Goal: Task Accomplishment & Management: Use online tool/utility

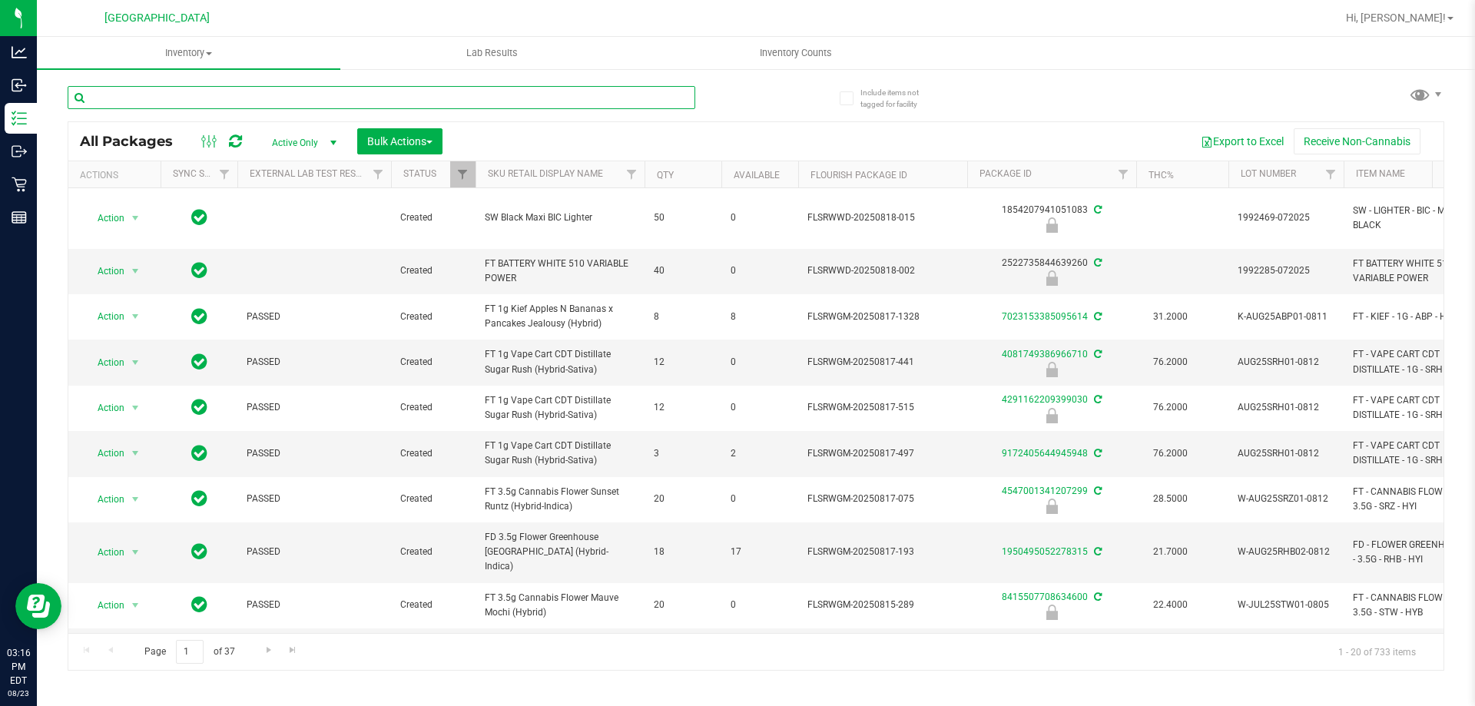
click at [177, 101] on input "text" at bounding box center [382, 97] width 628 height 23
type input "2522735844639260"
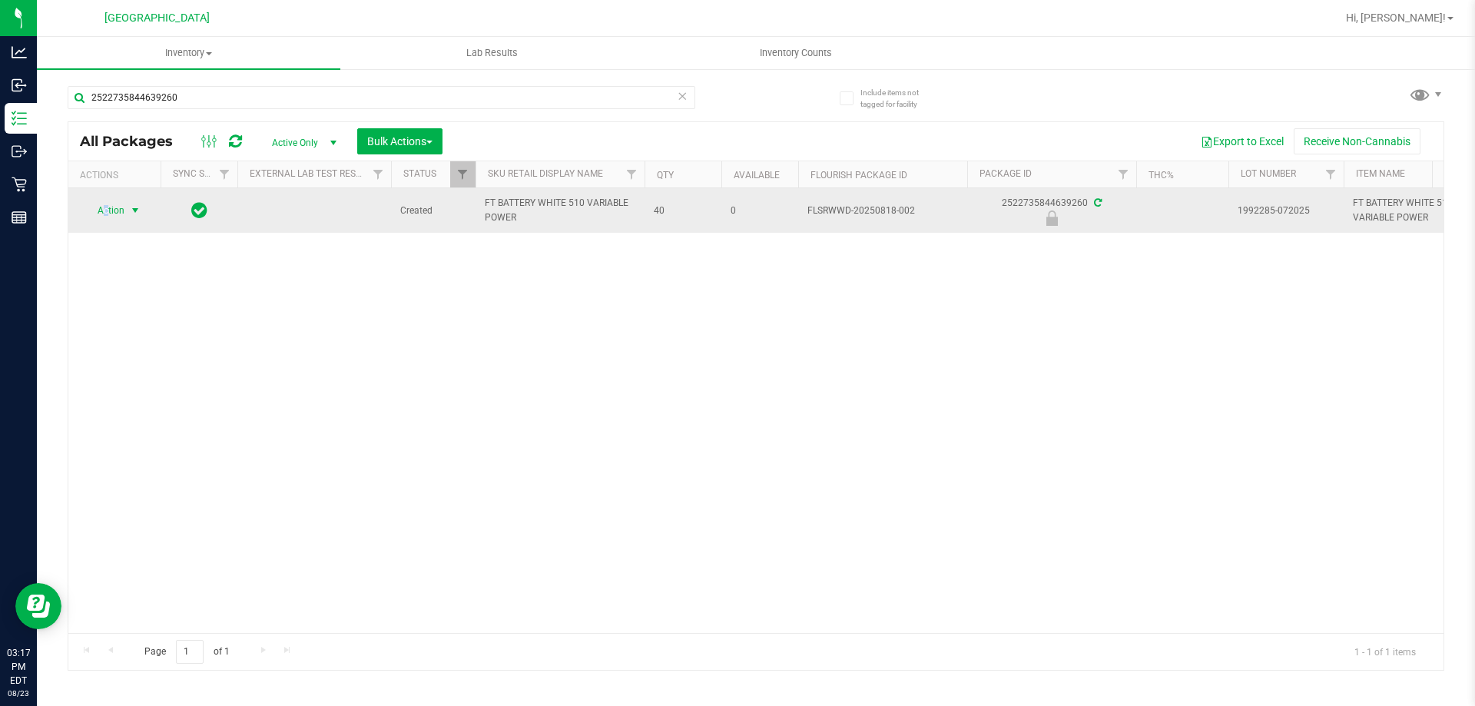
click at [106, 204] on span "Action" at bounding box center [104, 211] width 41 height 22
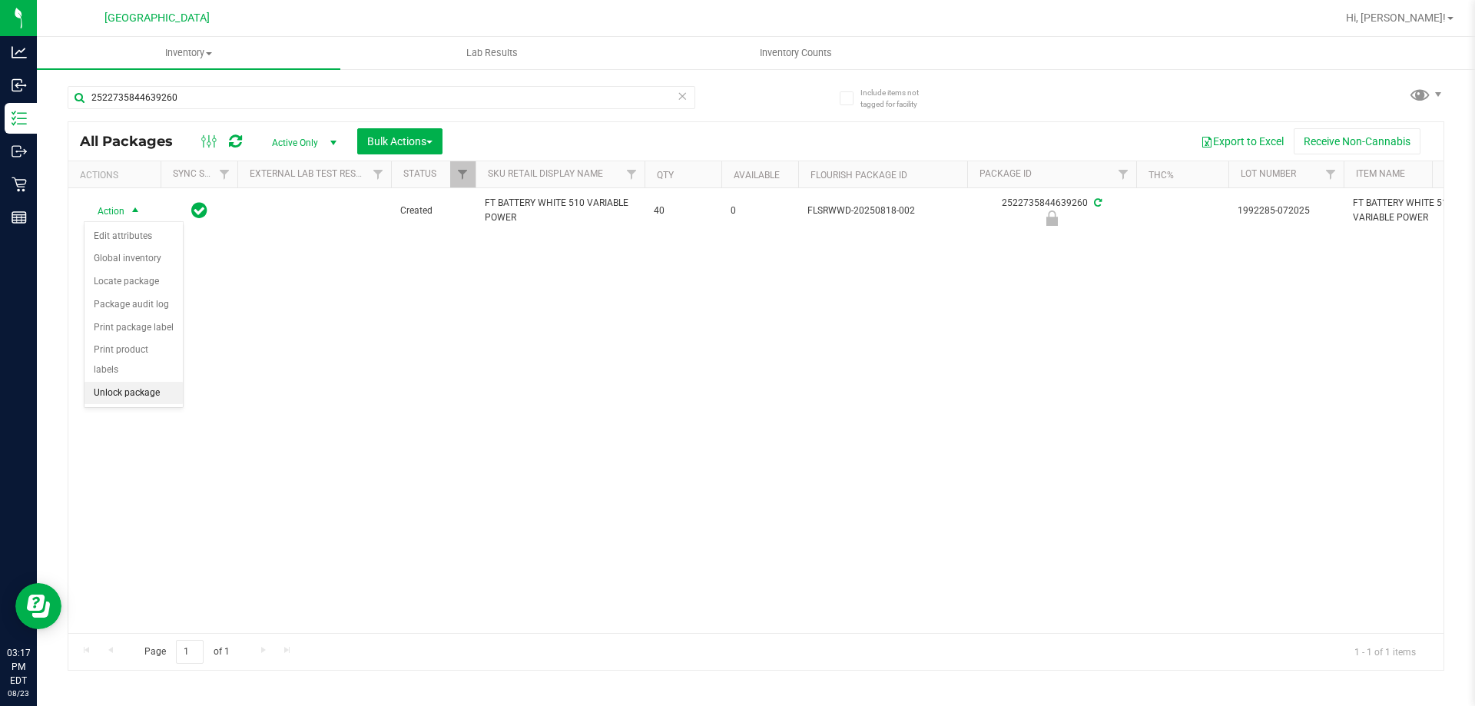
click at [142, 382] on li "Unlock package" at bounding box center [133, 393] width 98 height 23
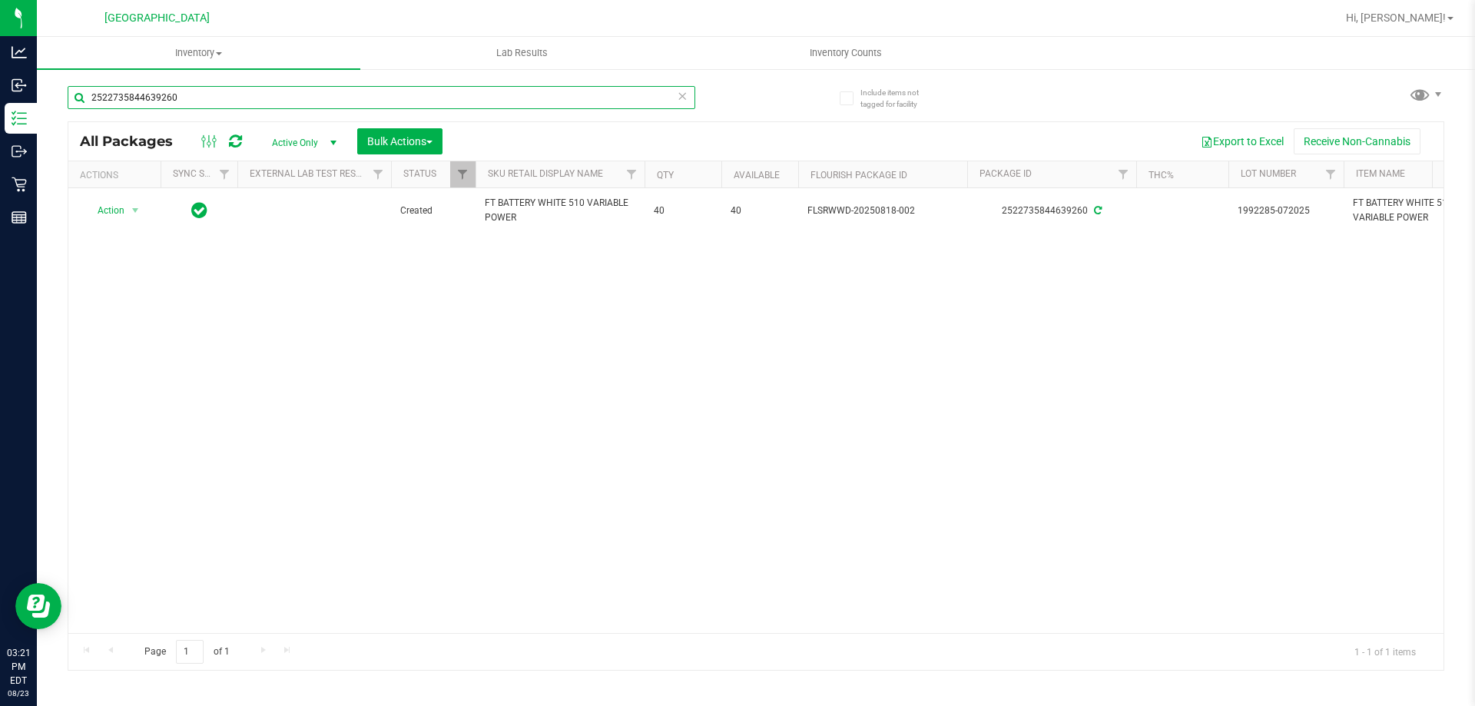
click at [288, 97] on input "2522735844639260" at bounding box center [382, 97] width 628 height 23
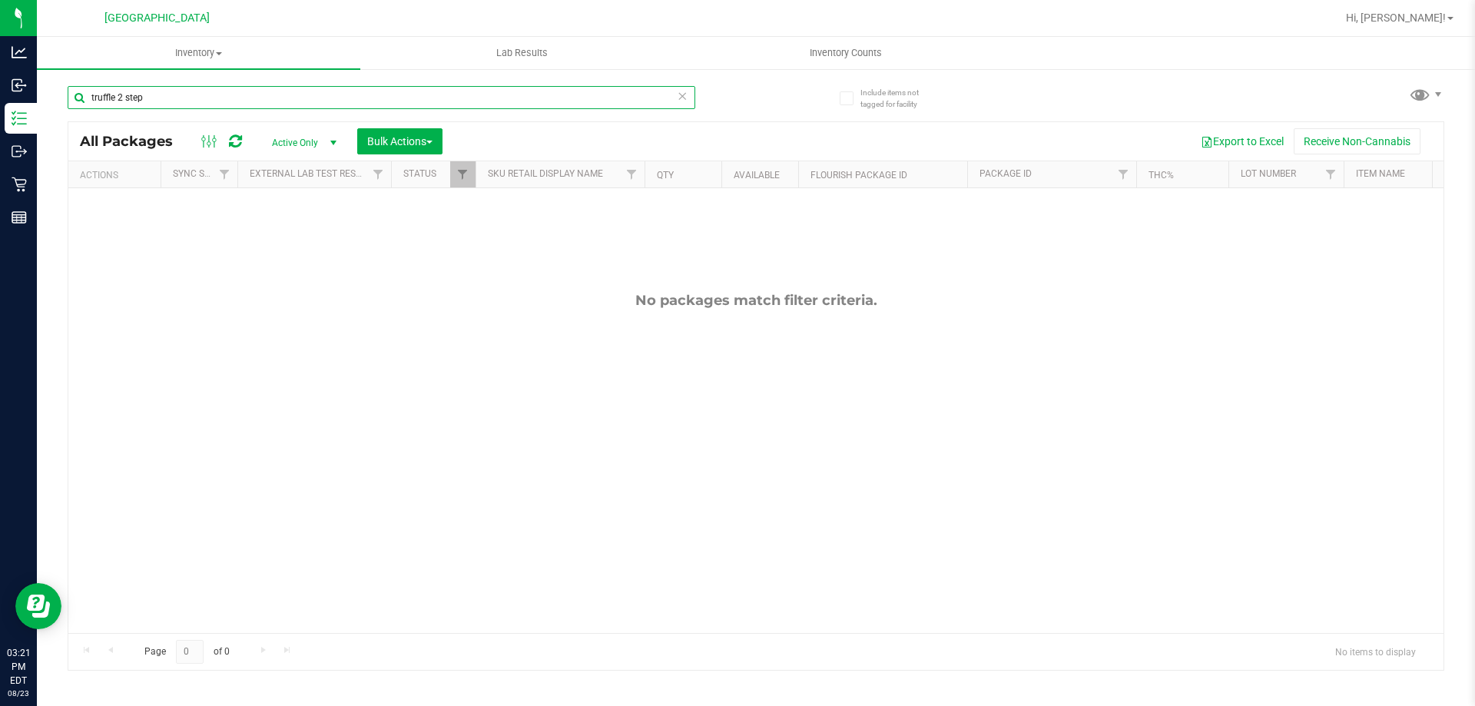
click at [124, 94] on input "truffle 2 step" at bounding box center [382, 97] width 628 height 23
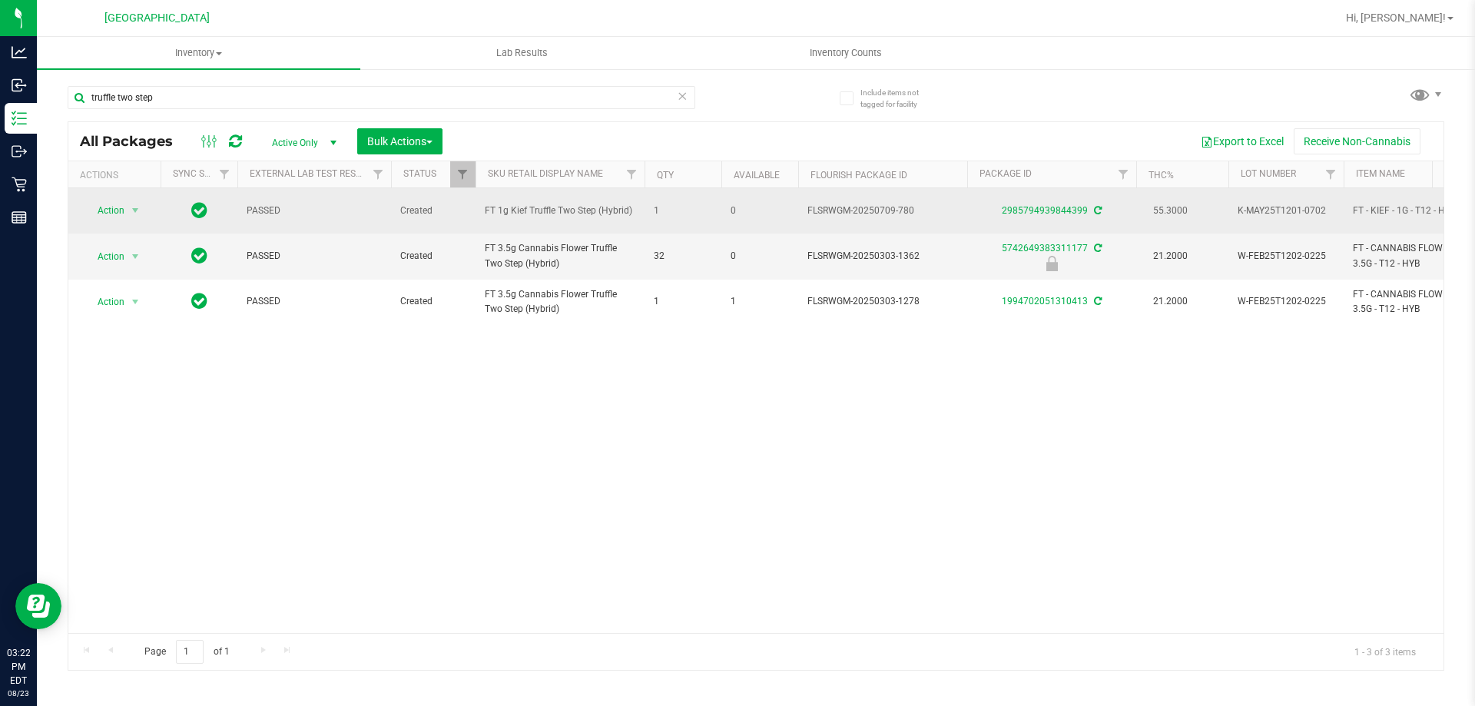
drag, startPoint x: 811, startPoint y: 212, endPoint x: 904, endPoint y: 216, distance: 93.0
click at [904, 216] on td "FLSRWGM-20250709-780" at bounding box center [882, 210] width 169 height 45
click at [904, 216] on span "FLSRWGM-20250709-780" at bounding box center [882, 211] width 151 height 15
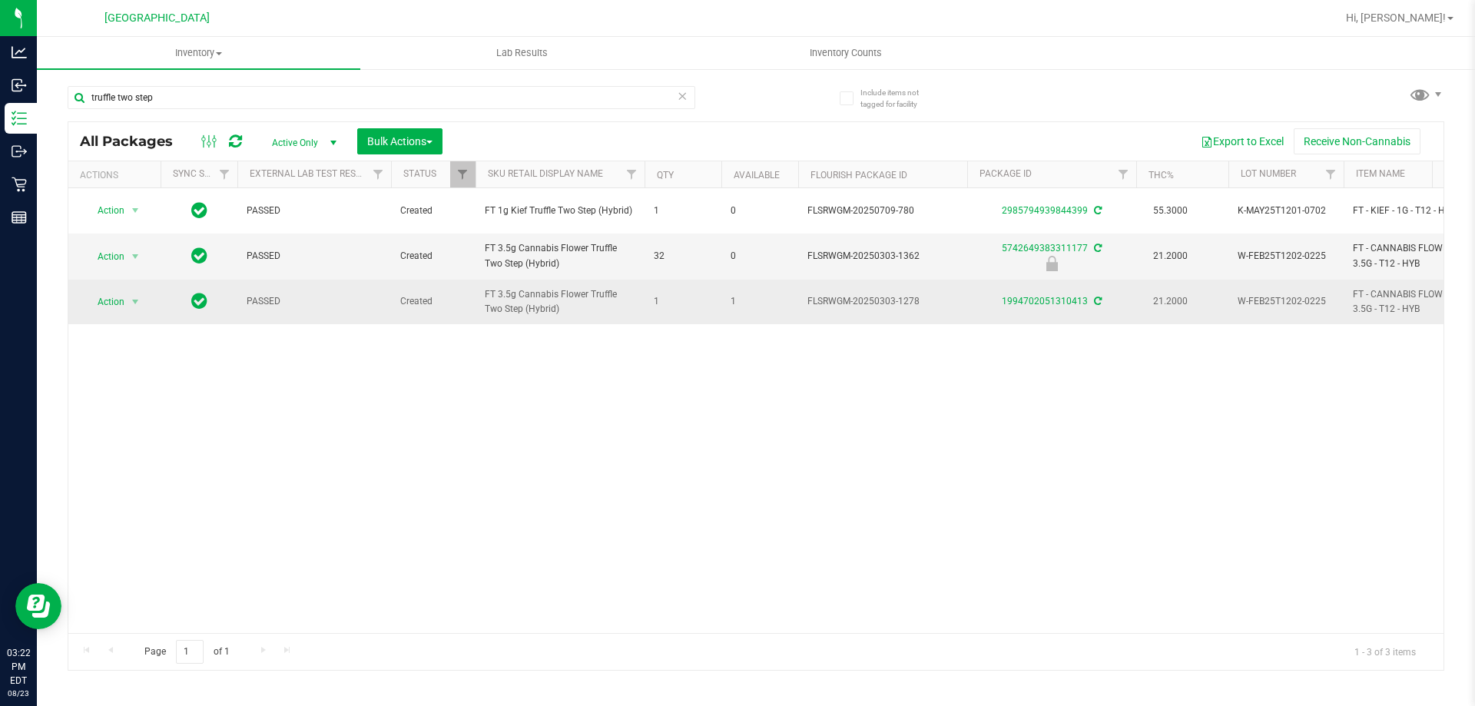
drag, startPoint x: 466, startPoint y: 200, endPoint x: 767, endPoint y: 308, distance: 319.7
click at [767, 309] on span "1" at bounding box center [759, 301] width 58 height 15
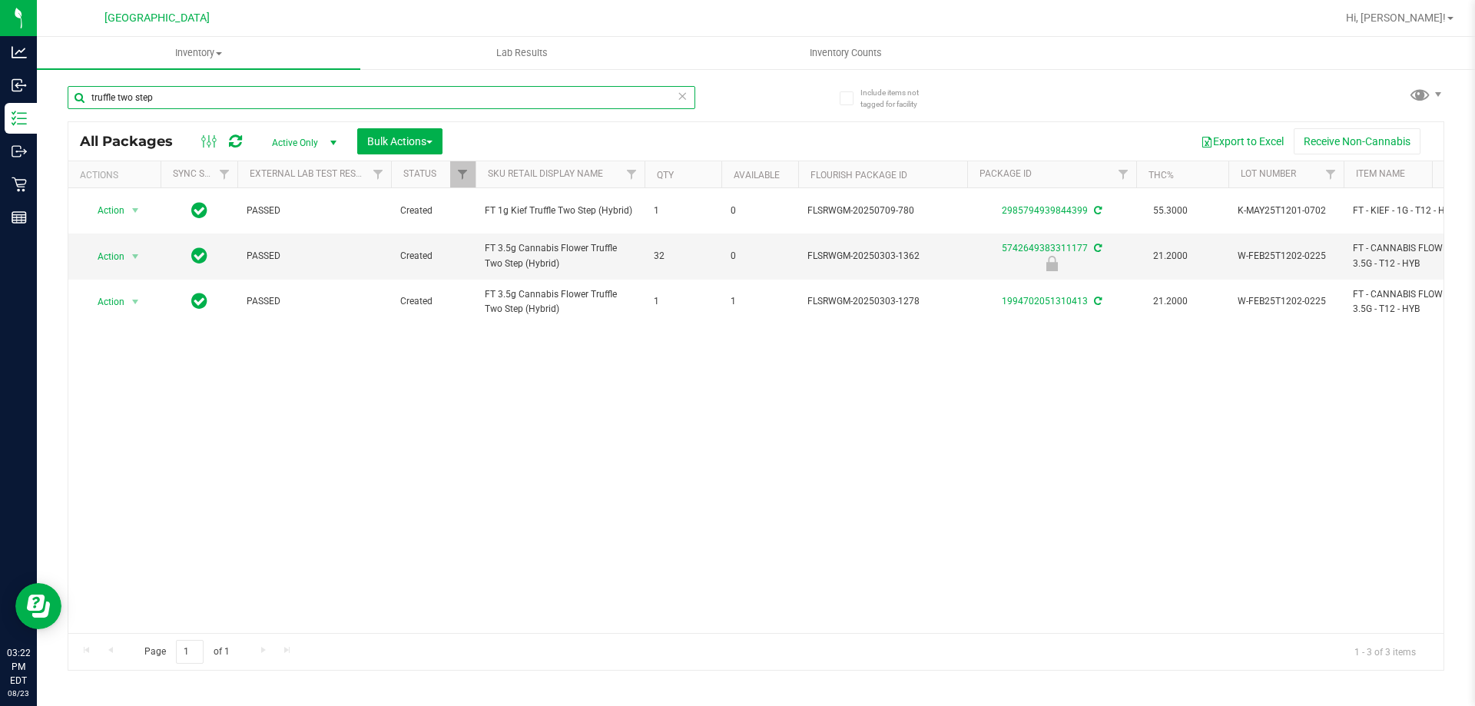
click at [179, 103] on input "truffle two step" at bounding box center [382, 97] width 628 height 23
type input "t12"
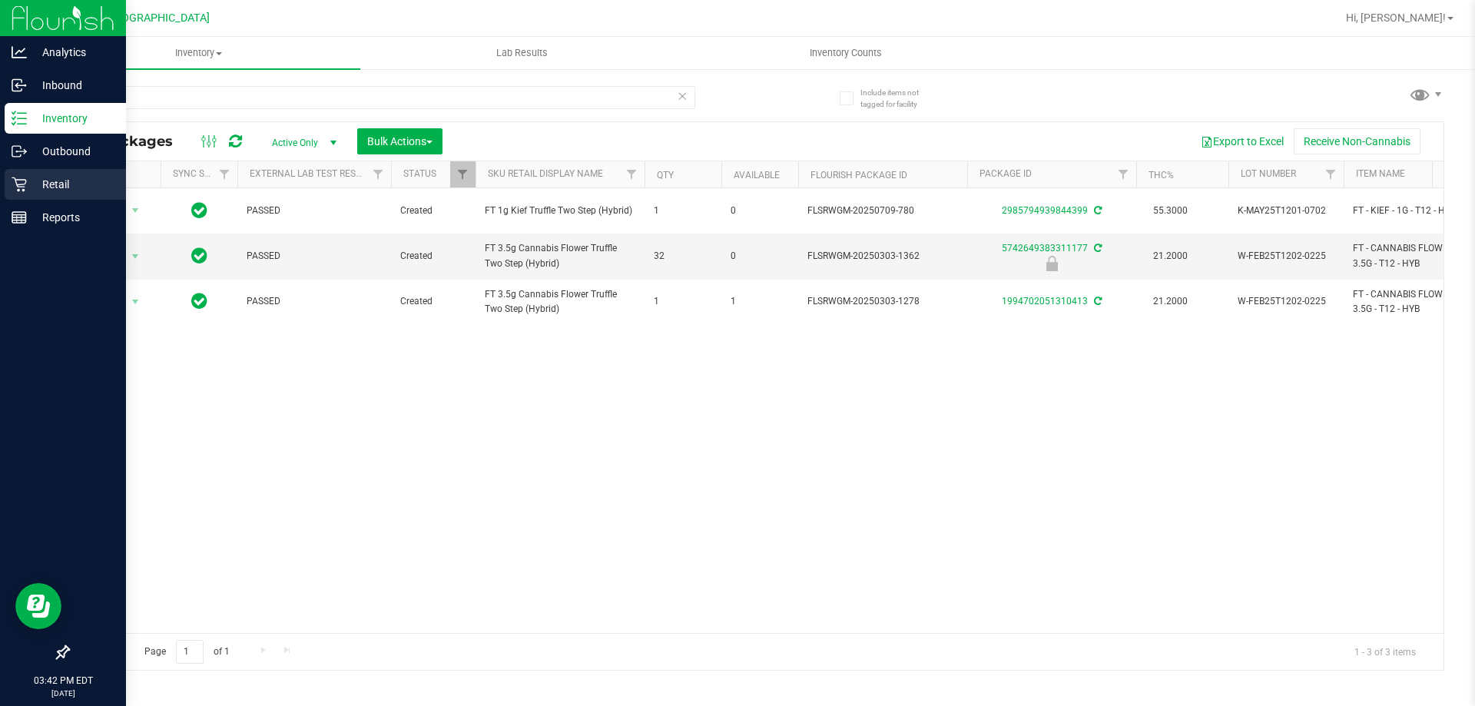
click at [31, 181] on p "Retail" at bounding box center [73, 184] width 92 height 18
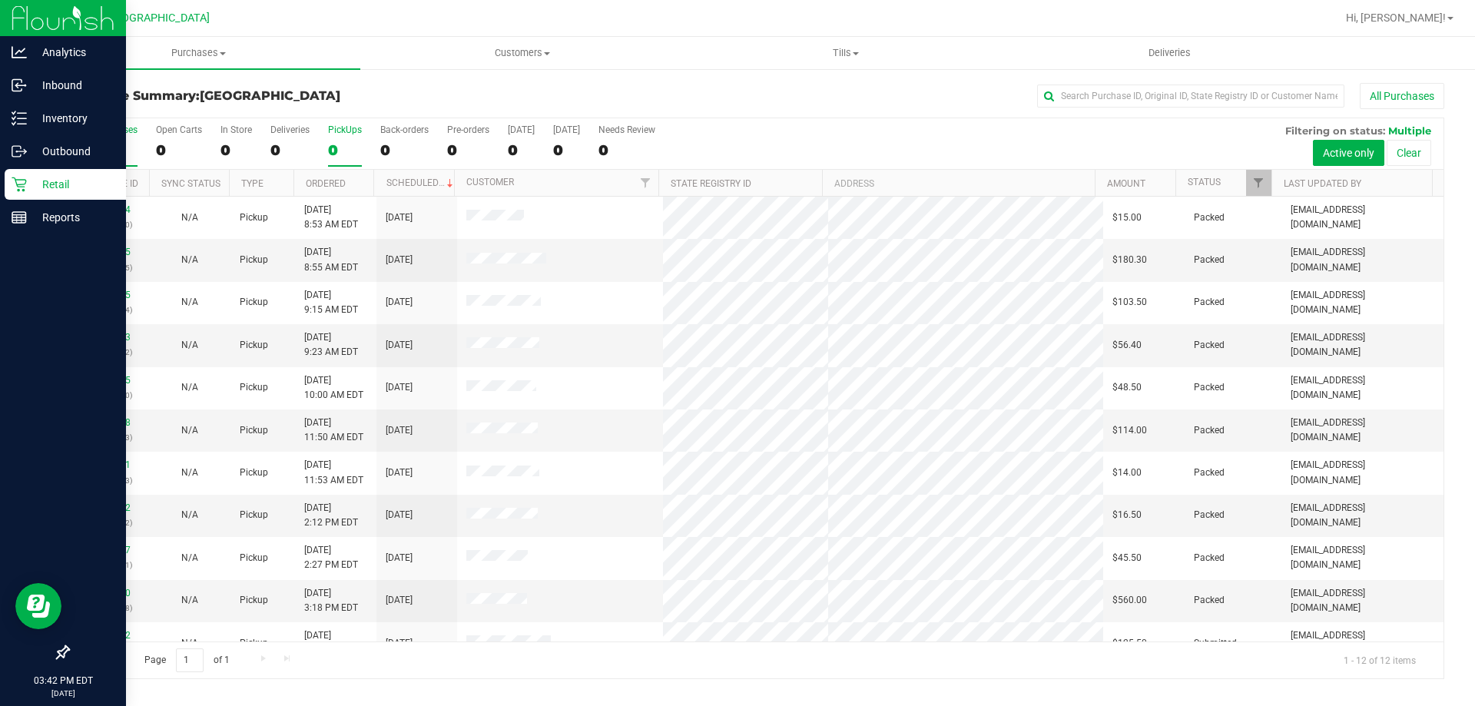
click at [334, 130] on div "PickUps" at bounding box center [345, 129] width 34 height 11
click at [0, 0] on input "PickUps 0" at bounding box center [0, 0] width 0 height 0
click at [1258, 178] on span "Filter" at bounding box center [1258, 183] width 12 height 12
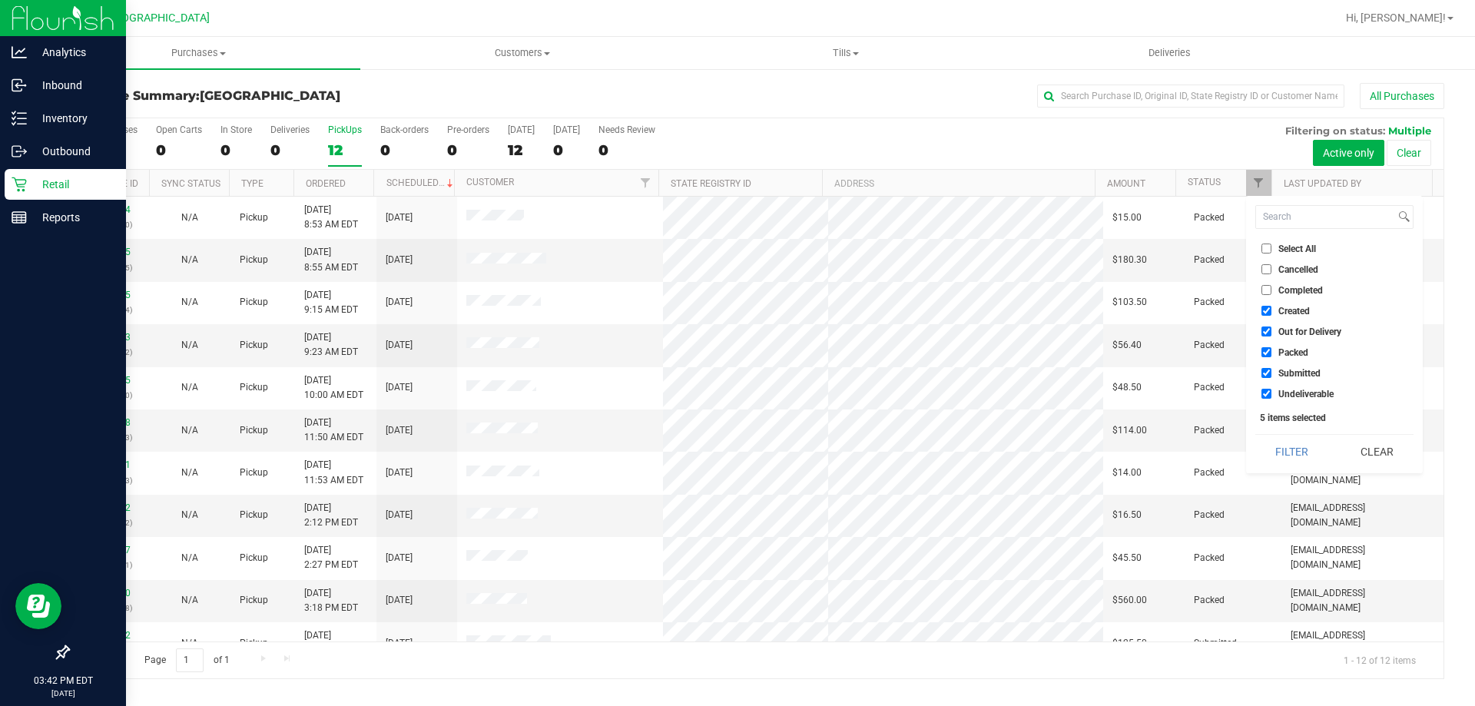
click at [1279, 316] on li "Created" at bounding box center [1334, 311] width 158 height 16
click at [1282, 324] on li "Out for Delivery" at bounding box center [1334, 331] width 158 height 16
click at [1280, 303] on li "Created" at bounding box center [1334, 311] width 158 height 16
click at [1280, 310] on span "Created" at bounding box center [1293, 310] width 31 height 9
click at [1271, 310] on input "Created" at bounding box center [1266, 311] width 10 height 10
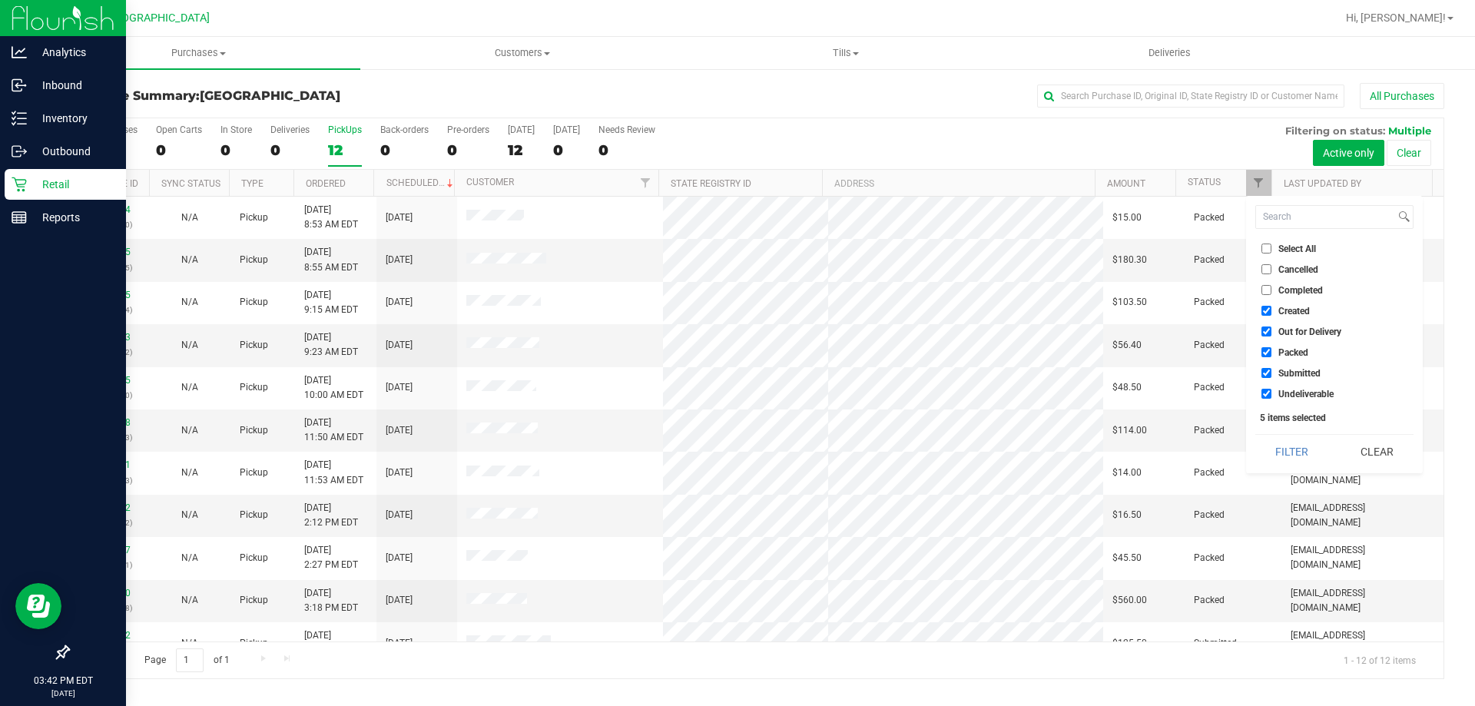
checkbox input "false"
click at [1280, 327] on span "Out for Delivery" at bounding box center [1309, 331] width 63 height 9
click at [1271, 327] on input "Out for Delivery" at bounding box center [1266, 331] width 10 height 10
checkbox input "false"
click at [1286, 350] on span "Packed" at bounding box center [1293, 352] width 30 height 9
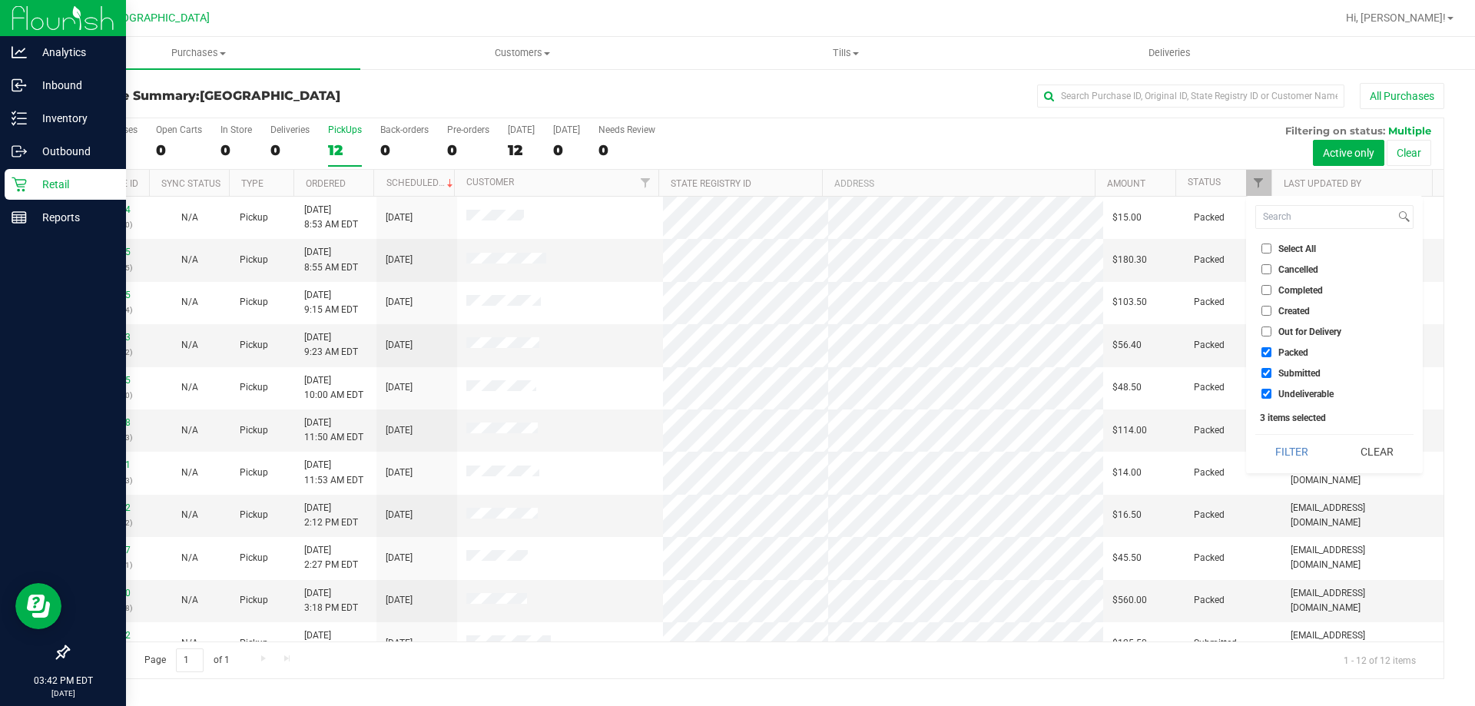
click at [1271, 350] on input "Packed" at bounding box center [1266, 352] width 10 height 10
checkbox input "false"
click at [1297, 462] on button "Filter" at bounding box center [1292, 452] width 74 height 34
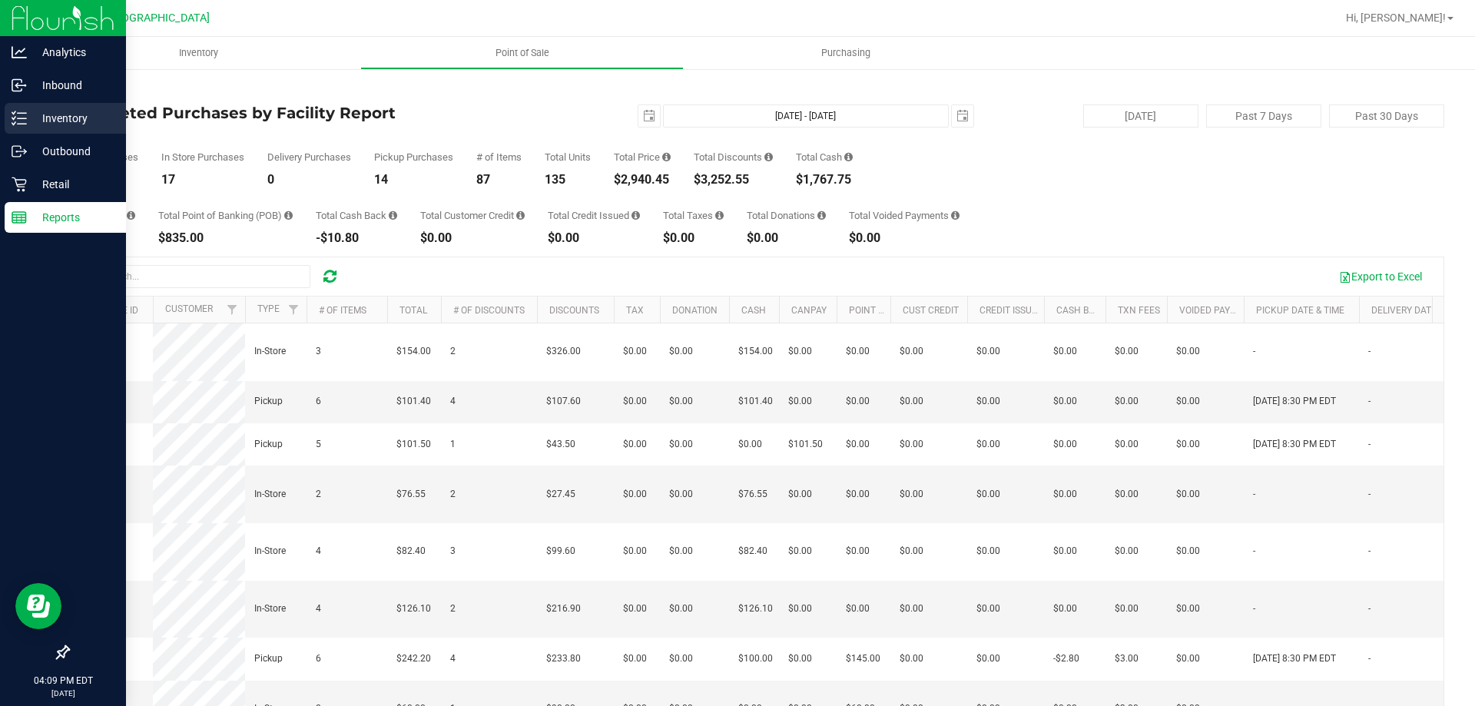
click at [60, 111] on p "Inventory" at bounding box center [73, 118] width 92 height 18
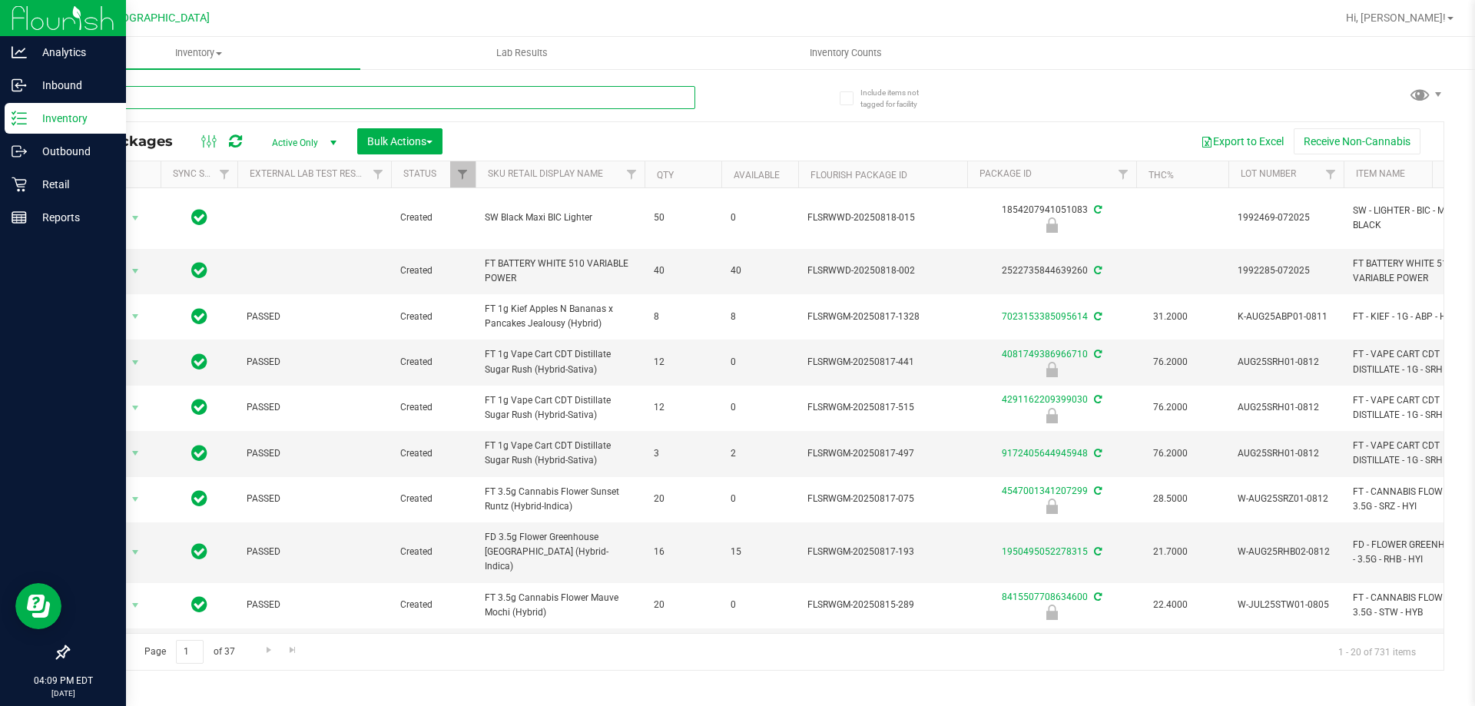
click at [296, 101] on input "text" at bounding box center [382, 97] width 628 height 23
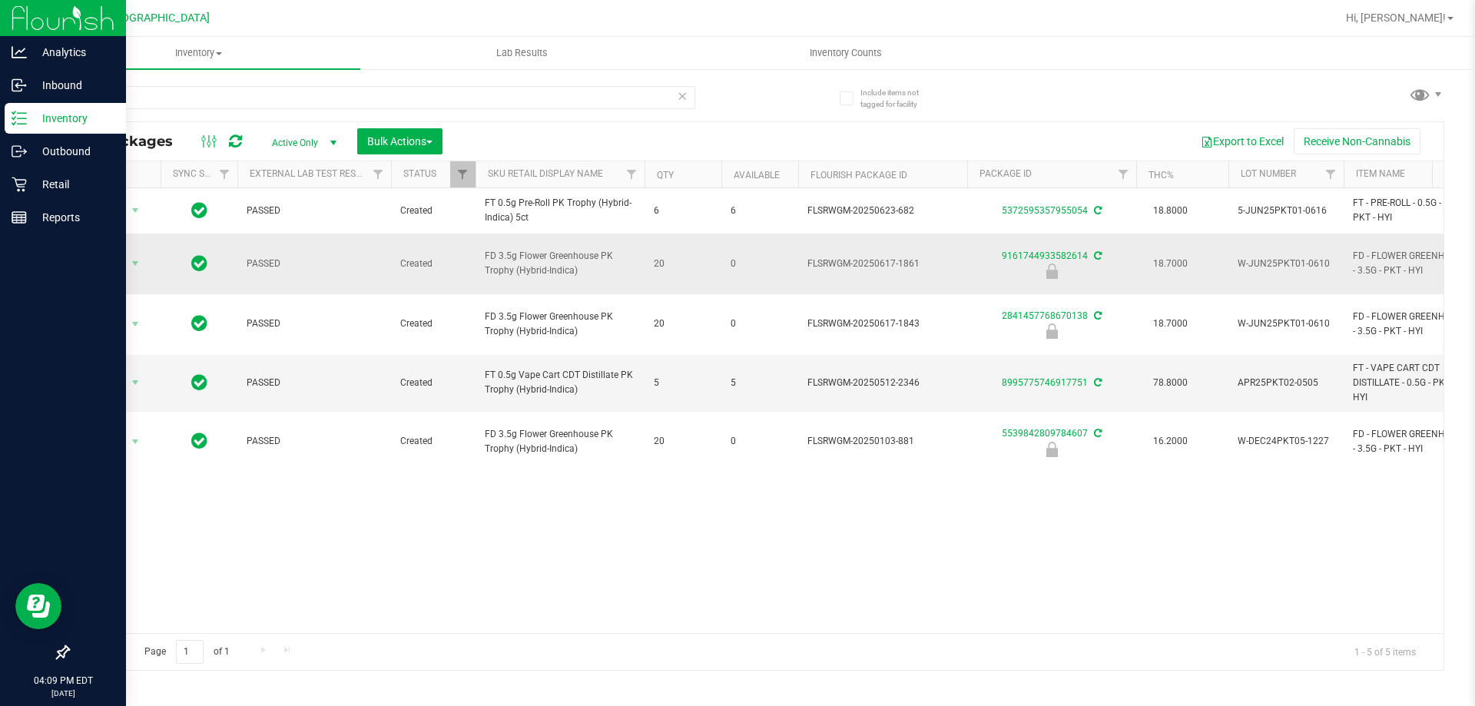
drag, startPoint x: 478, startPoint y: 241, endPoint x: 577, endPoint y: 260, distance: 100.9
click at [574, 260] on td "FD 3.5g Flower Greenhouse PK Trophy (Hybrid-Indica)" at bounding box center [559, 264] width 169 height 61
click at [577, 260] on span "FD 3.5g Flower Greenhouse PK Trophy (Hybrid-Indica)" at bounding box center [560, 263] width 151 height 29
click at [155, 103] on input "pkt" at bounding box center [382, 97] width 628 height 23
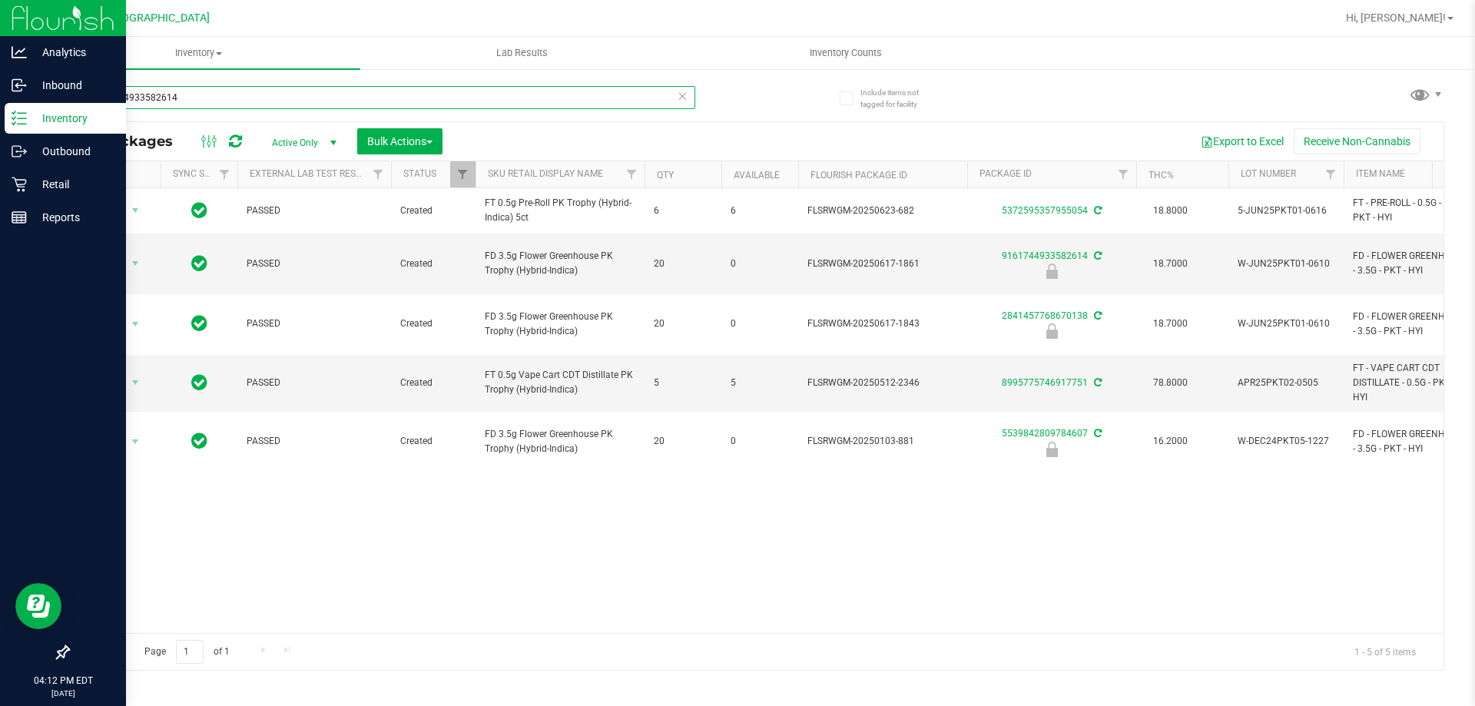
type input "9161744933582614"
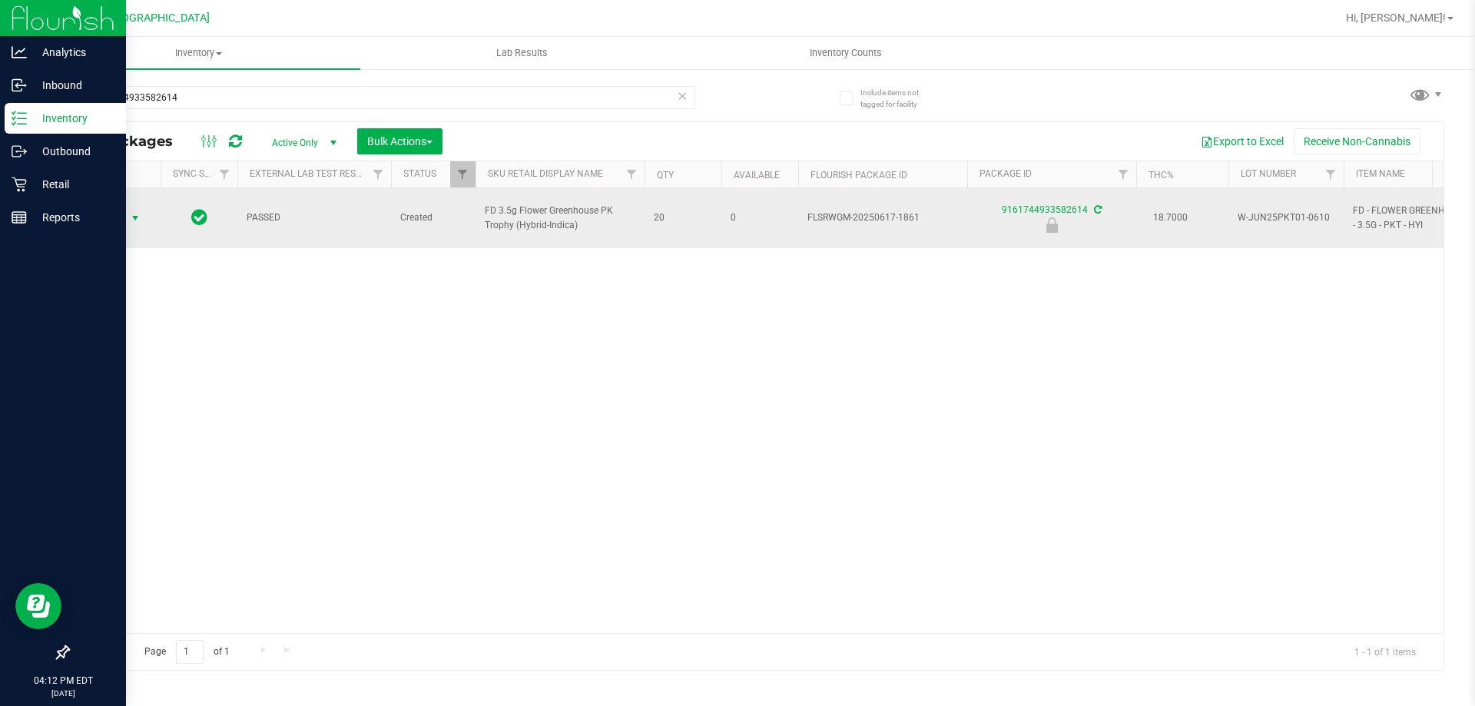
click at [117, 213] on span "Action" at bounding box center [104, 218] width 41 height 22
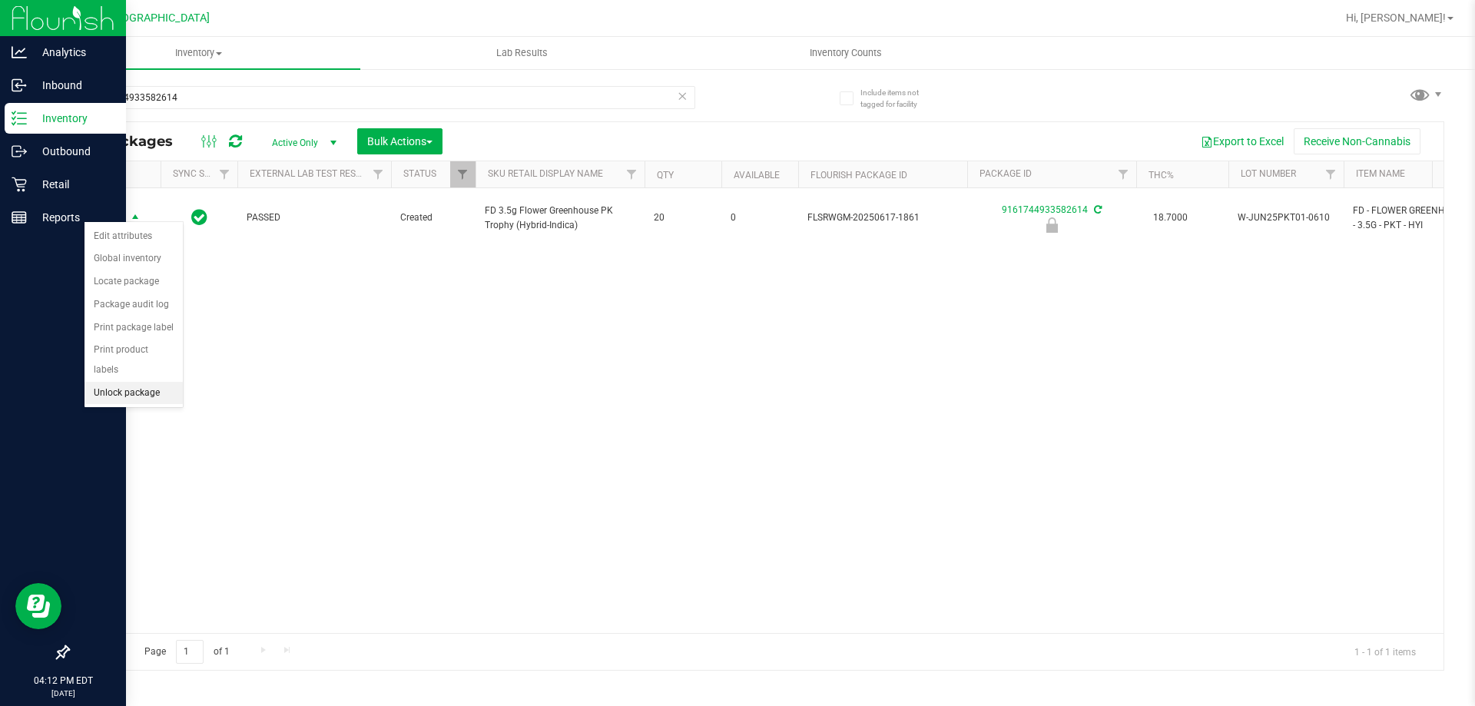
click at [111, 382] on li "Unlock package" at bounding box center [133, 393] width 98 height 23
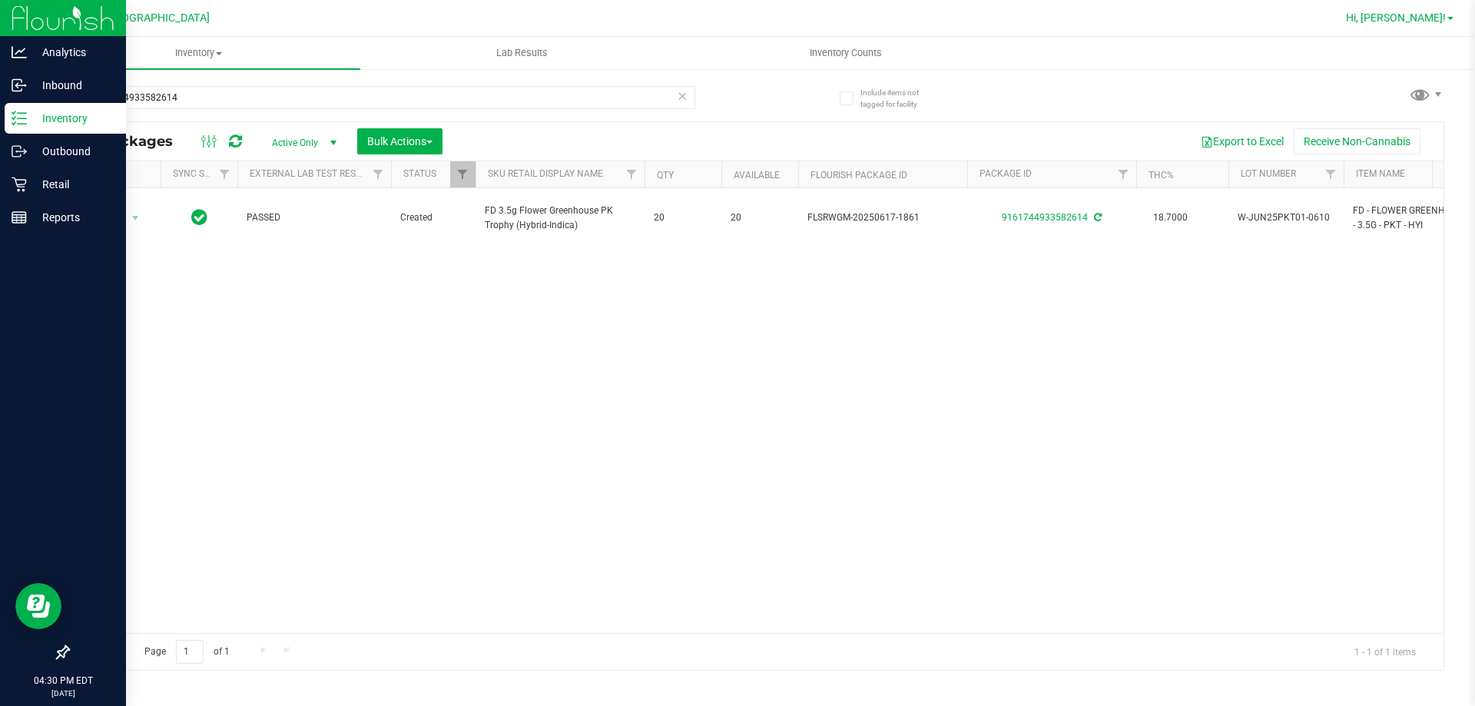
click at [1443, 21] on span "Hi, [PERSON_NAME]!" at bounding box center [1396, 18] width 100 height 12
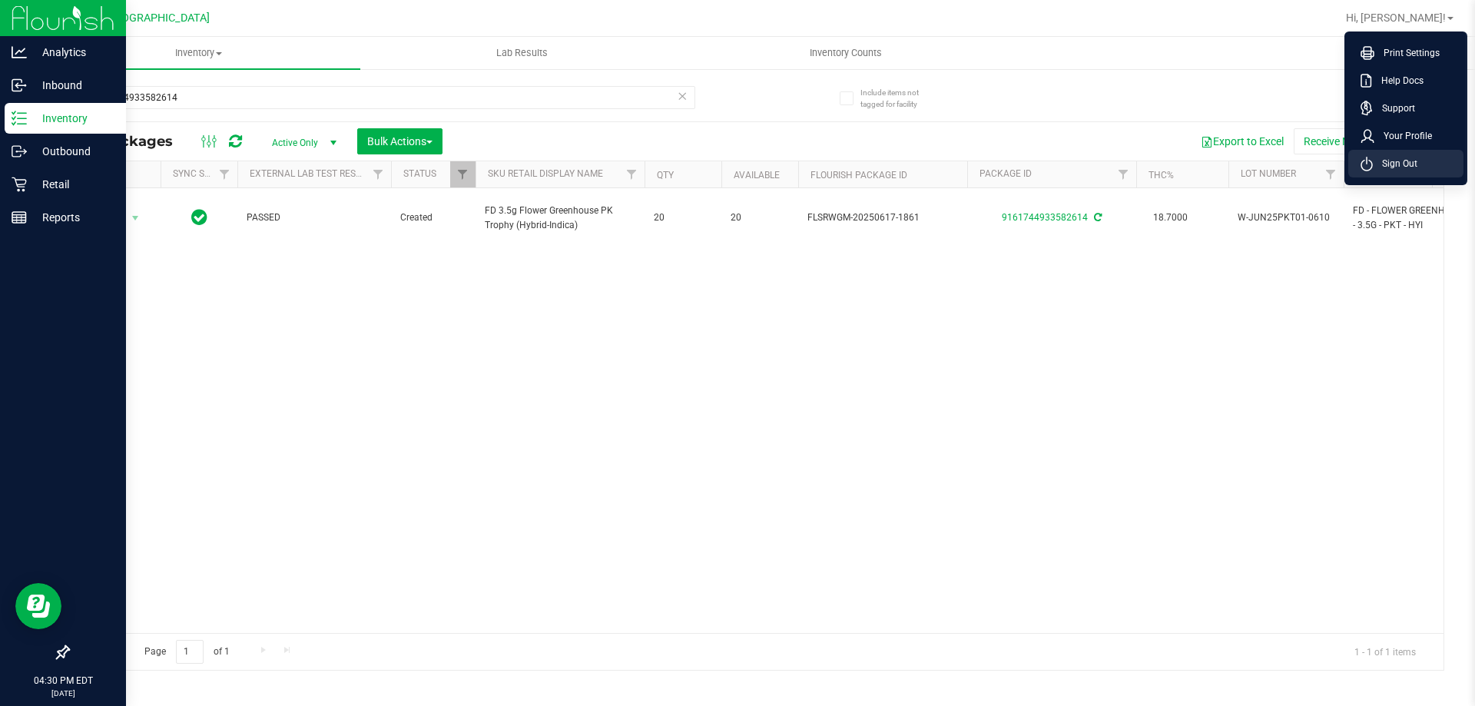
click at [1368, 165] on icon at bounding box center [1366, 164] width 12 height 15
